Goal: Check status: Check status

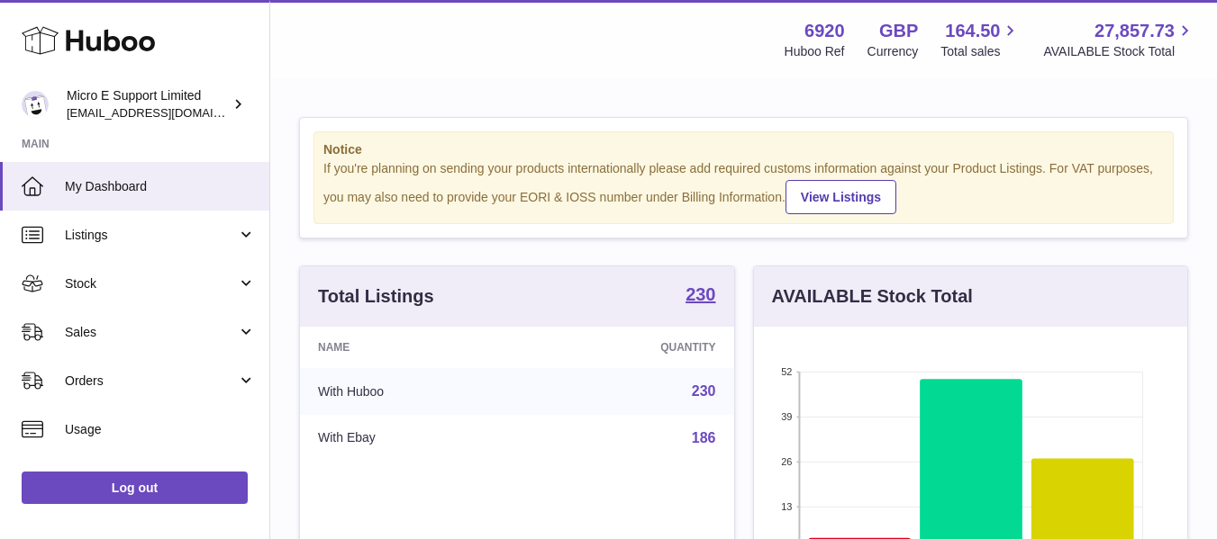
scroll to position [281, 433]
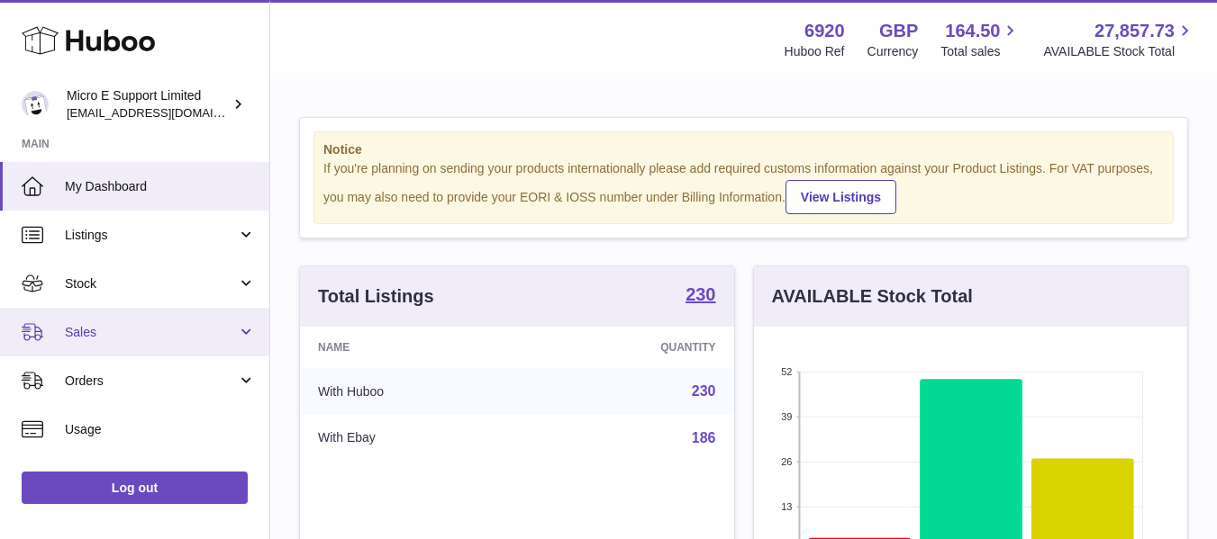
click at [149, 332] on span "Sales" at bounding box center [151, 332] width 172 height 17
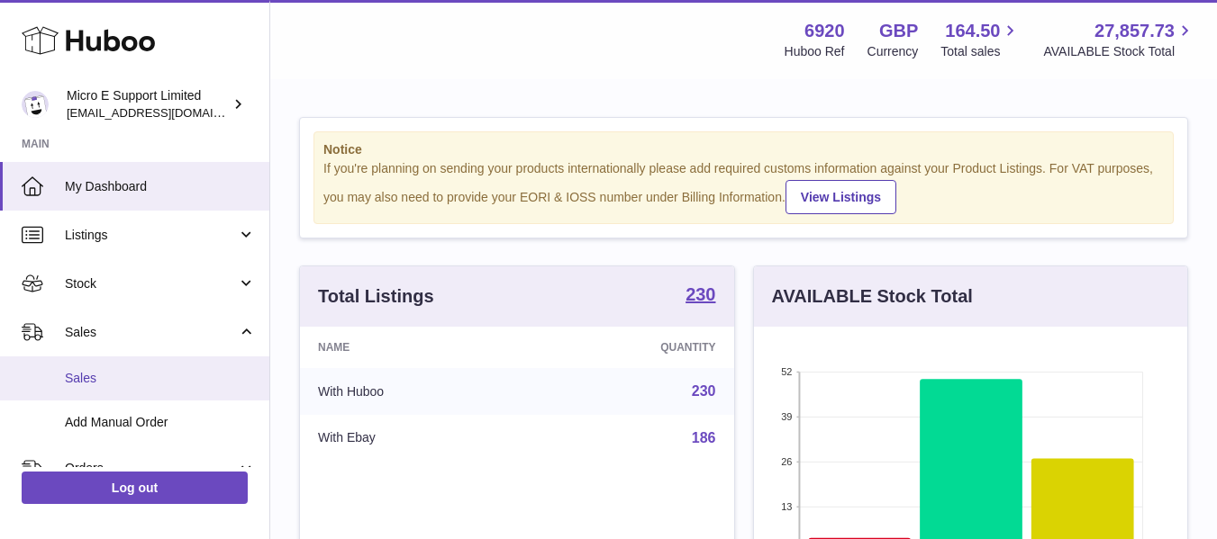
click at [94, 374] on span "Sales" at bounding box center [160, 378] width 191 height 17
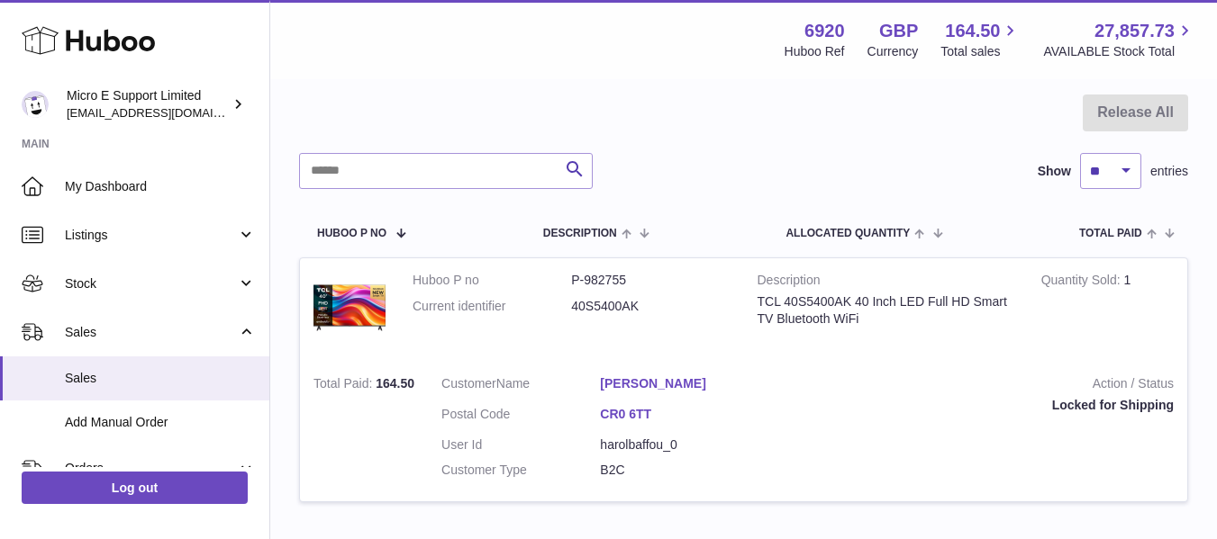
scroll to position [180, 0]
